Goal: Book appointment/travel/reservation

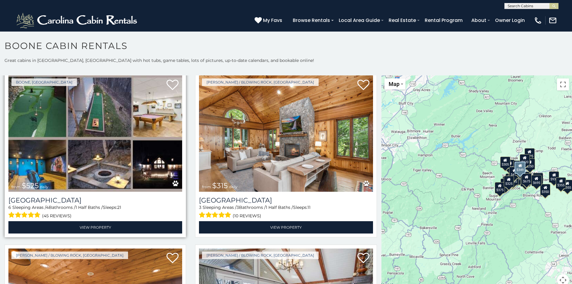
scroll to position [3, 0]
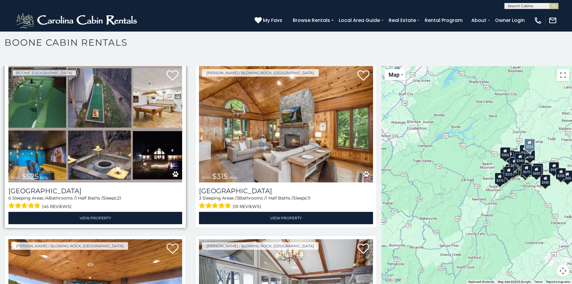
click at [16, 71] on link "Boone, [GEOGRAPHIC_DATA]" at bounding box center [44, 73] width 66 height 8
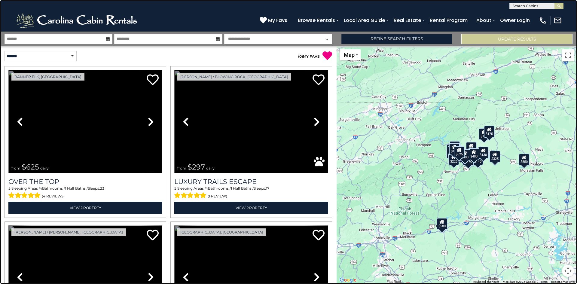
click at [98, 23] on link at bounding box center [288, 142] width 577 height 284
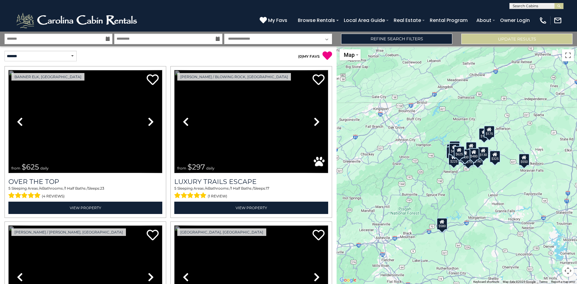
scroll to position [1409, 0]
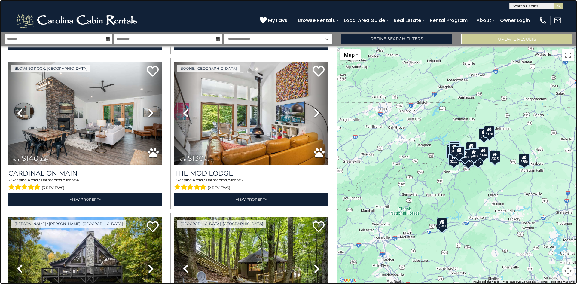
click at [396, 18] on link at bounding box center [288, 142] width 577 height 284
